Goal: Information Seeking & Learning: Understand process/instructions

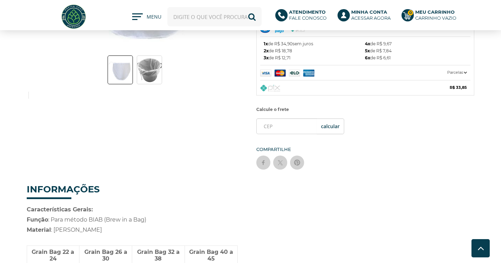
scroll to position [161, 0]
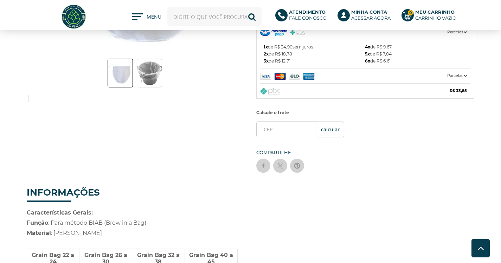
click at [161, 79] on img at bounding box center [149, 73] width 25 height 26
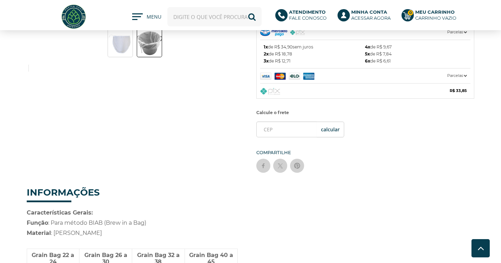
drag, startPoint x: 3, startPoint y: 109, endPoint x: 2, endPoint y: 105, distance: 3.7
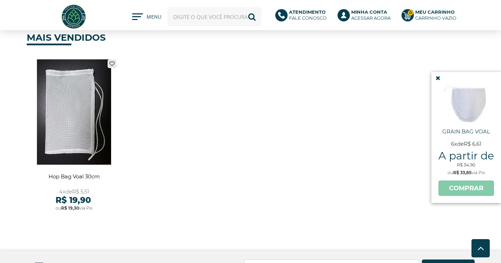
scroll to position [458, 0]
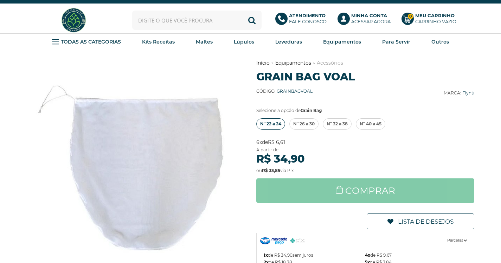
click at [269, 125] on span "Nº 22 a 24" at bounding box center [270, 124] width 21 height 11
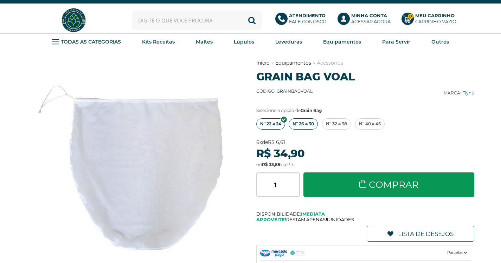
click at [301, 128] on span "Nº 26 a 30" at bounding box center [303, 124] width 21 height 11
click at [339, 129] on span "Nº 32 a 38" at bounding box center [336, 124] width 21 height 11
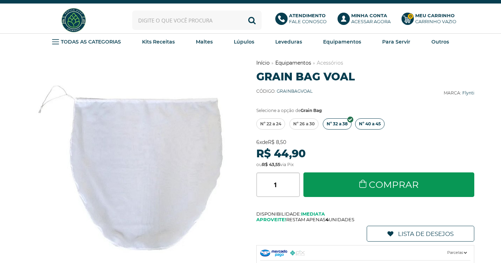
click at [371, 126] on span "Nº 40 a 45" at bounding box center [370, 124] width 22 height 11
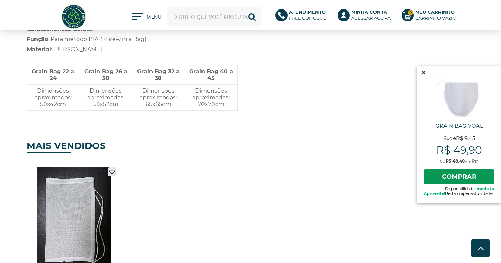
scroll to position [357, 0]
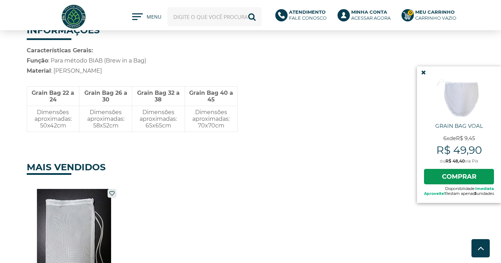
scroll to position [332, 0]
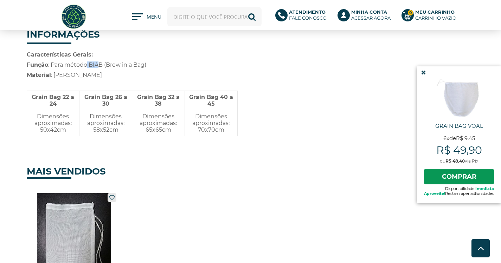
drag, startPoint x: 91, startPoint y: 66, endPoint x: 98, endPoint y: 66, distance: 7.7
click at [98, 66] on span "Função : Para método BIAB (Brew in a Bag)" at bounding box center [87, 65] width 120 height 7
drag, startPoint x: 90, startPoint y: 65, endPoint x: 102, endPoint y: 66, distance: 12.7
click at [102, 66] on span "Função : Para método BIAB (Brew in a Bag)" at bounding box center [87, 65] width 120 height 7
